Goal: Task Accomplishment & Management: Manage account settings

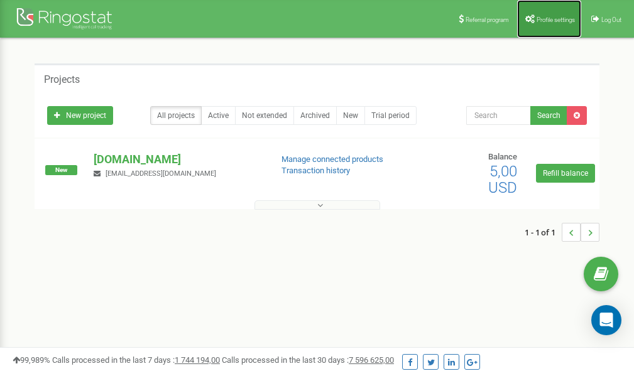
click at [558, 19] on span "Profile settings" at bounding box center [555, 19] width 38 height 7
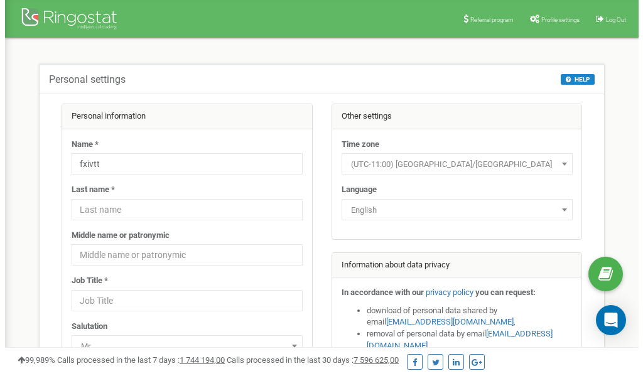
scroll to position [63, 0]
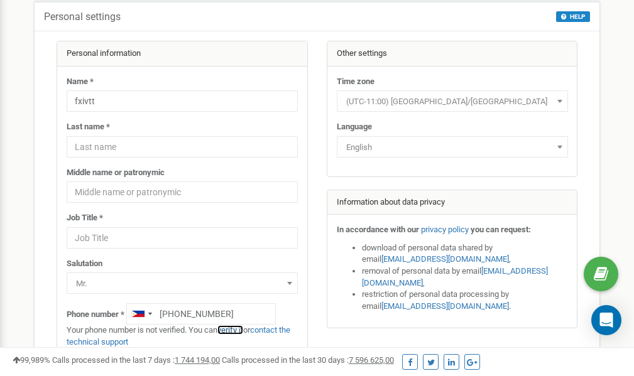
click at [237, 329] on link "verify it" at bounding box center [230, 329] width 26 height 9
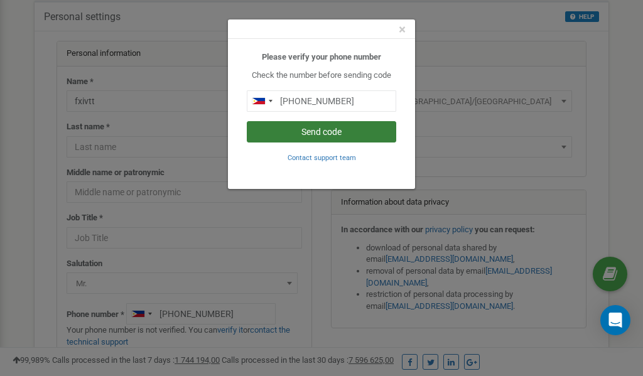
click at [335, 130] on button "Send code" at bounding box center [322, 131] width 150 height 21
